Goal: Find specific page/section: Find specific page/section

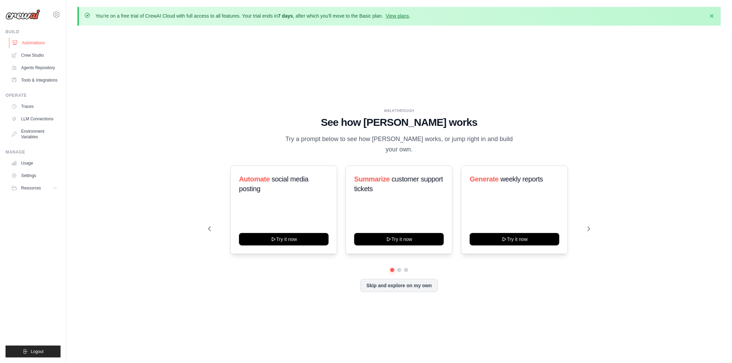
click at [34, 46] on link "Automations" at bounding box center [35, 42] width 52 height 11
click at [40, 57] on link "Crew Studio" at bounding box center [35, 55] width 52 height 11
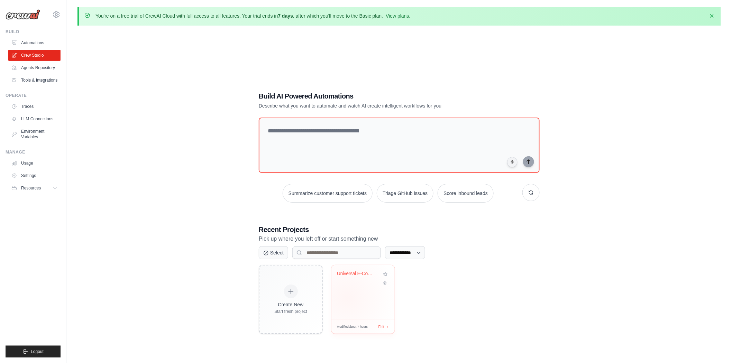
click at [347, 298] on div "Universal E-Commerce Competitive In..." at bounding box center [362, 292] width 63 height 55
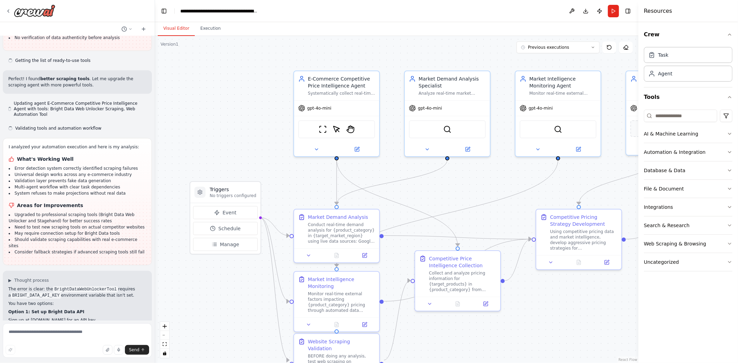
scroll to position [8455, 0]
